Goal: Find specific page/section: Find specific page/section

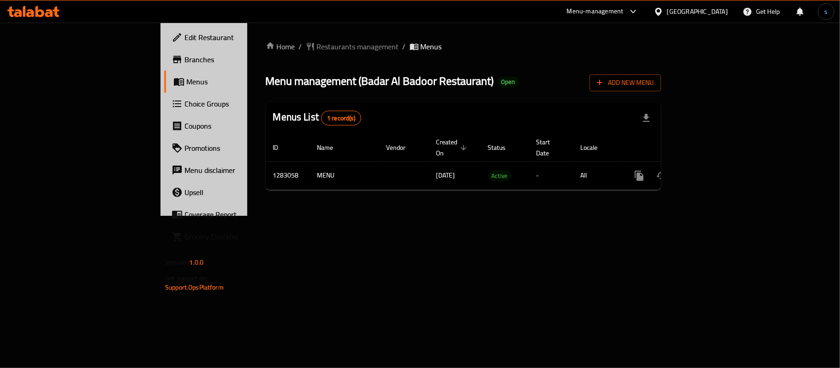
click at [410, 45] on span "breadcrumb" at bounding box center [415, 46] width 11 height 9
click at [186, 84] on span "Menus" at bounding box center [239, 81] width 107 height 11
click at [164, 47] on link "Edit Restaurant" at bounding box center [232, 37] width 137 height 22
click at [317, 45] on span "Restaurants management" at bounding box center [358, 46] width 82 height 11
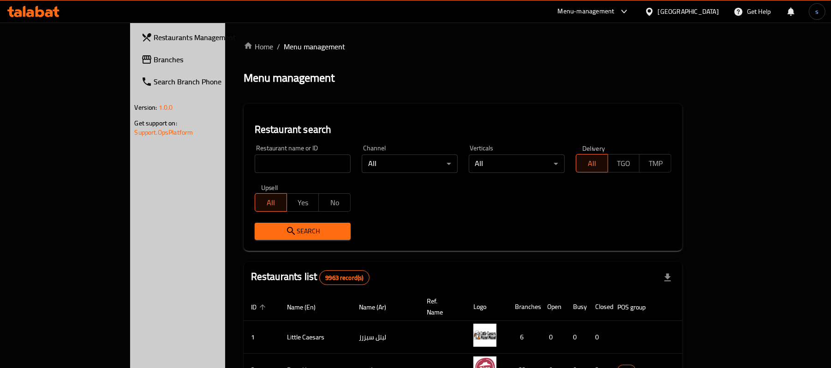
click at [255, 167] on input "search" at bounding box center [303, 164] width 96 height 18
paste input "697873"
type input "697873"
click button "Search" at bounding box center [303, 231] width 96 height 17
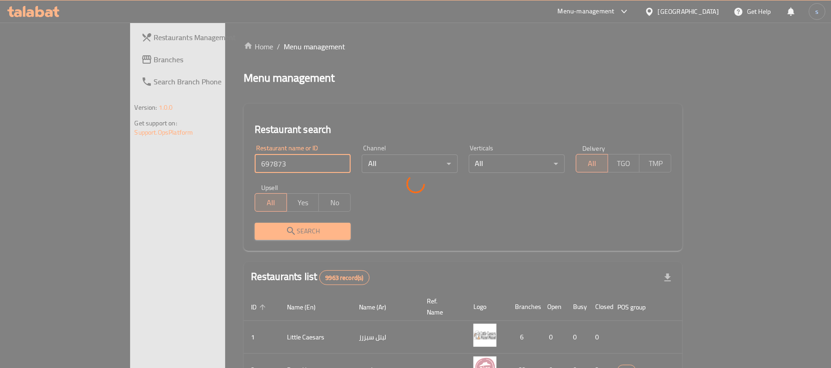
click button "Search" at bounding box center [303, 231] width 96 height 17
